Goal: Information Seeking & Learning: Learn about a topic

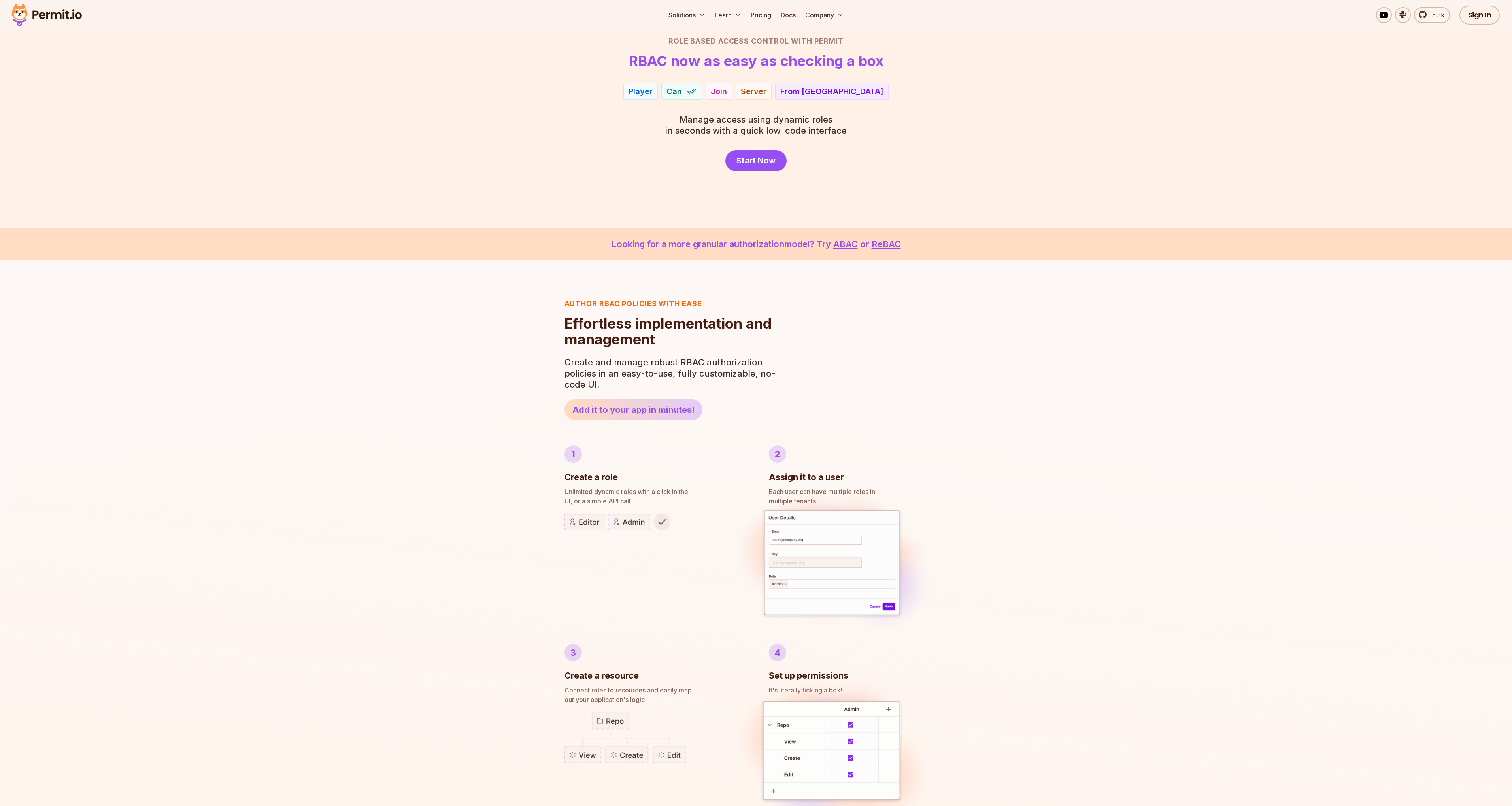
scroll to position [59, 0]
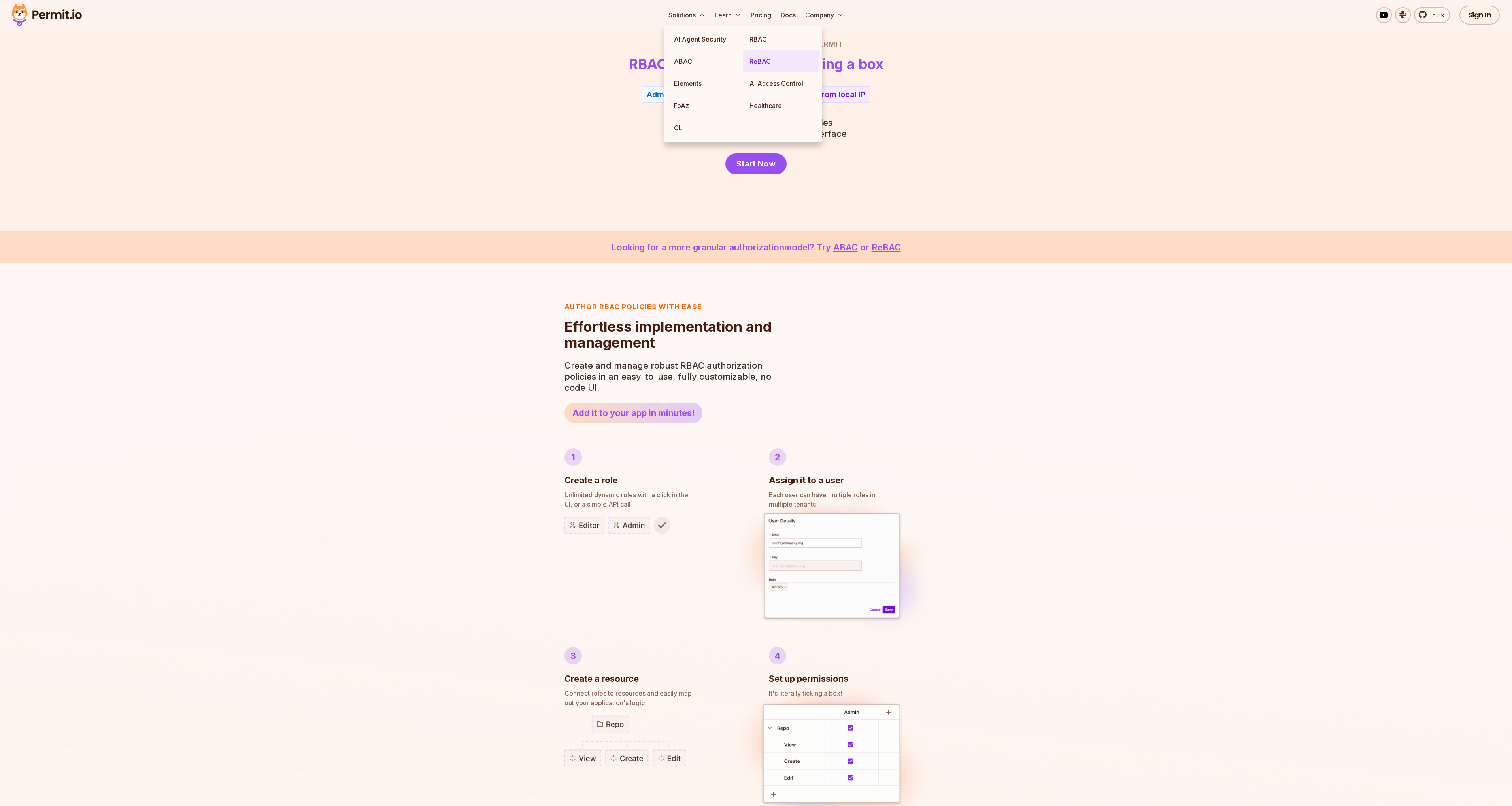
click at [767, 60] on link "ReBAC" at bounding box center [781, 62] width 76 height 22
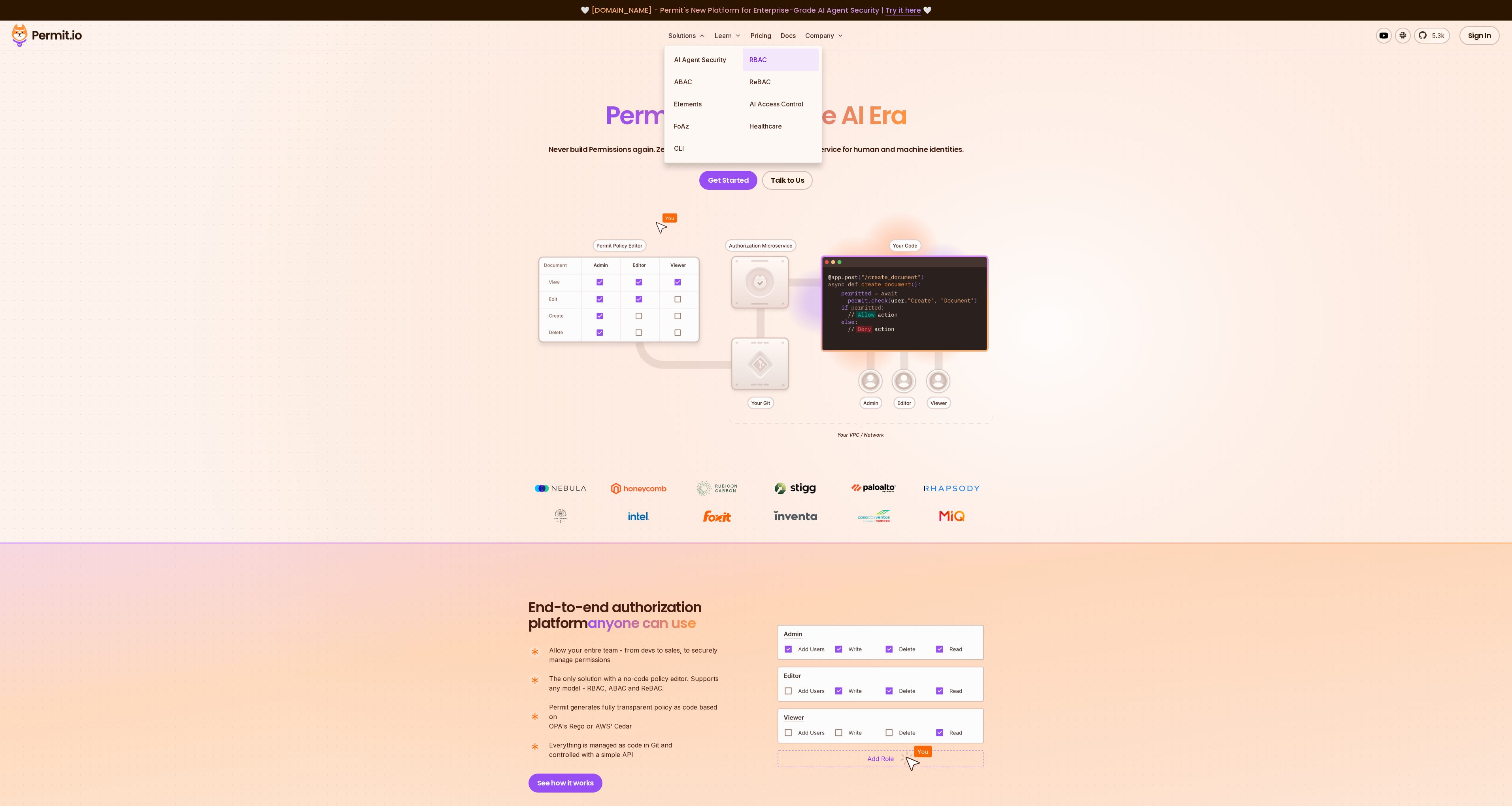
click at [764, 66] on link "RBAC" at bounding box center [781, 60] width 76 height 22
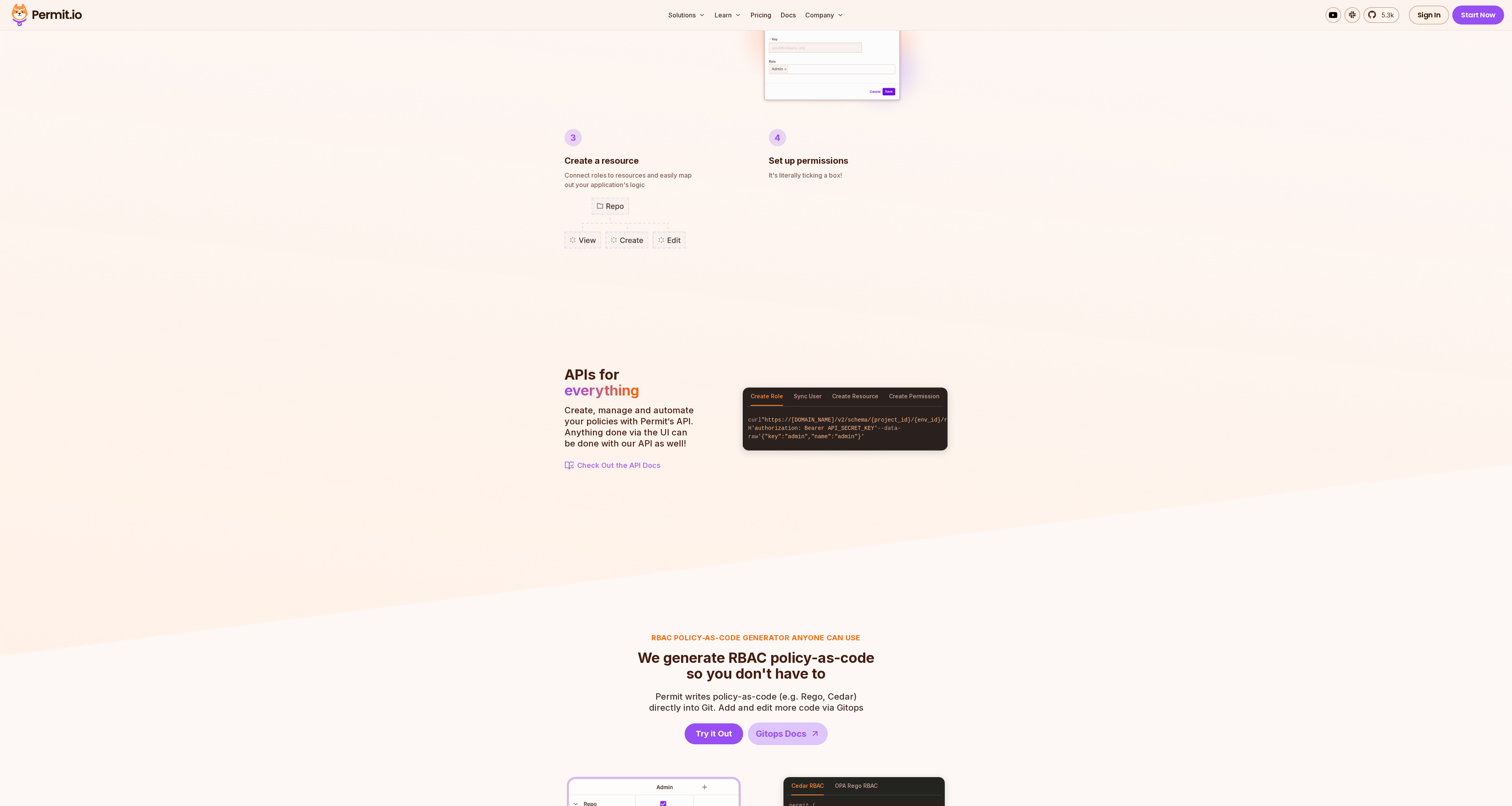
scroll to position [793, 0]
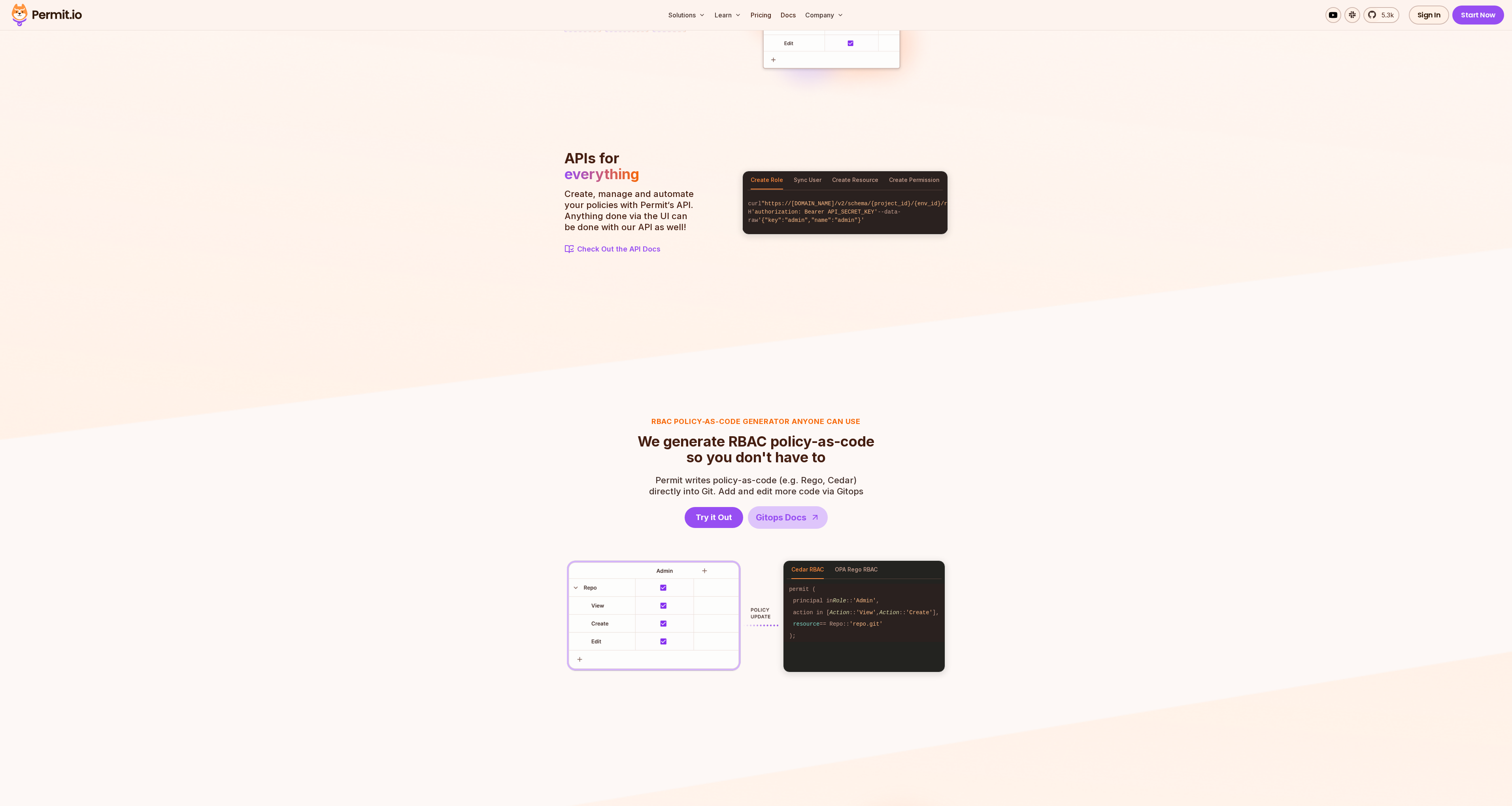
click at [605, 252] on span "Check Out the API Docs" at bounding box center [619, 249] width 83 height 11
